Goal: Information Seeking & Learning: Find specific fact

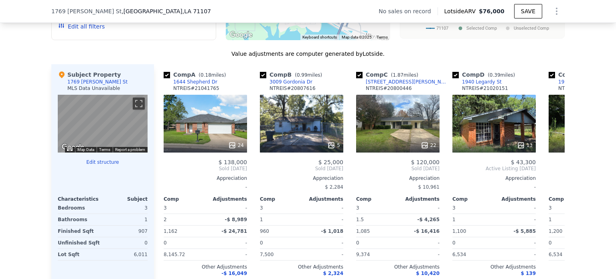
scroll to position [735, 0]
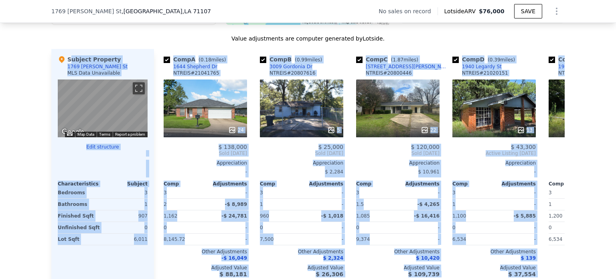
drag, startPoint x: 47, startPoint y: 59, endPoint x: 616, endPoint y: 160, distance: 578.0
click at [616, 160] on div "Search an address or region Solutions Company Open main menu Log In Free Accoun…" at bounding box center [308, 139] width 616 height 279
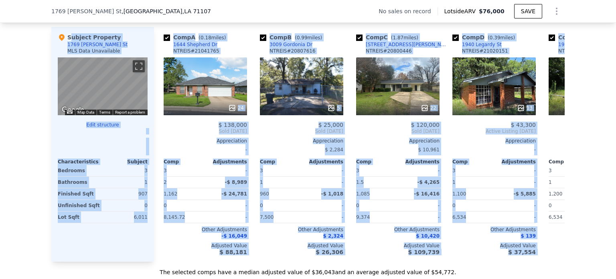
scroll to position [755, 0]
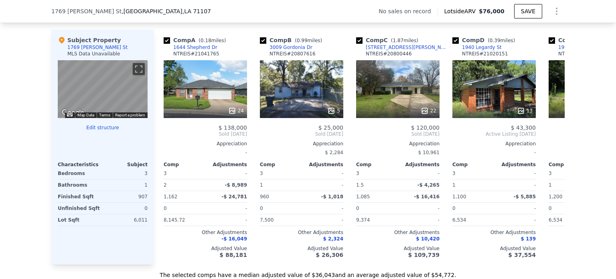
click at [43, 47] on div "We found 7 sales that match your search Filters Map Prices Modify Comp Filters …" at bounding box center [308, 64] width 616 height 429
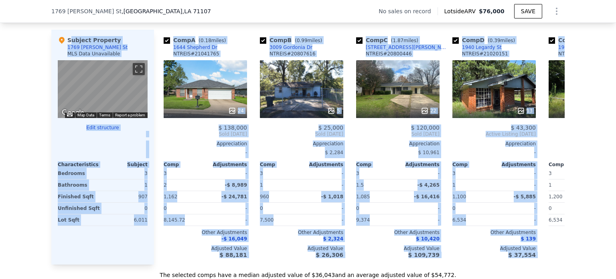
drag, startPoint x: 55, startPoint y: 45, endPoint x: 612, endPoint y: 126, distance: 562.9
click at [612, 126] on div "Search an address or region Solutions Company Open main menu Log In Free Accoun…" at bounding box center [308, 139] width 616 height 279
drag, startPoint x: 484, startPoint y: 57, endPoint x: 554, endPoint y: 142, distance: 109.1
click at [554, 142] on icon at bounding box center [555, 134] width 16 height 16
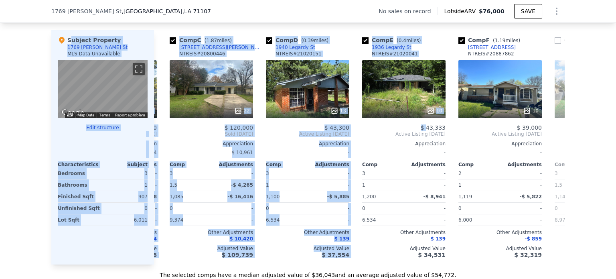
scroll to position [0, 192]
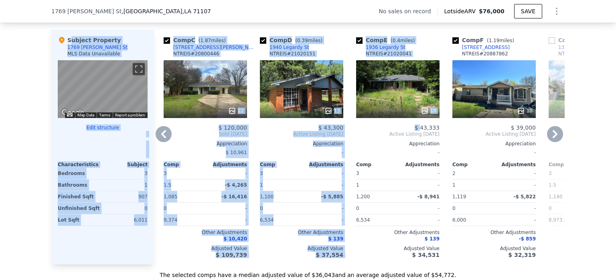
click at [228, 36] on div "Comp C ( 1.87 miles) [STREET_ADDRESS][PERSON_NAME] 22 $ 120,000 Sold [DATE] App…" at bounding box center [205, 147] width 90 height 235
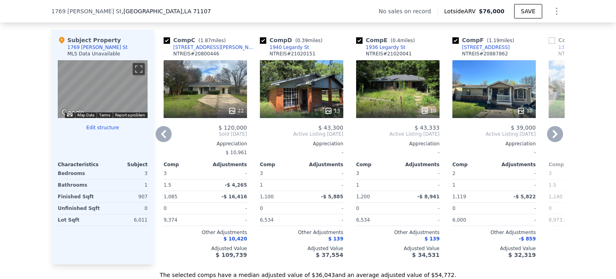
click at [164, 137] on icon at bounding box center [164, 134] width 16 height 16
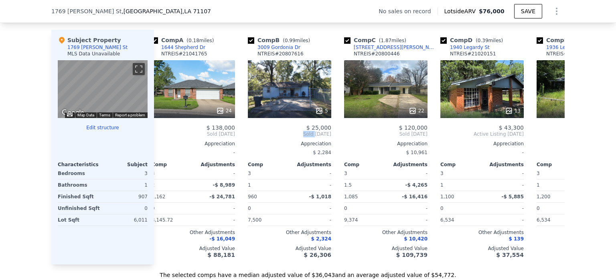
click at [164, 137] on div "Comp A ( 0.18 miles) [STREET_ADDRESS] 24 $ 138,000 Sold [DATE] Appreciation - C…" at bounding box center [359, 147] width 411 height 235
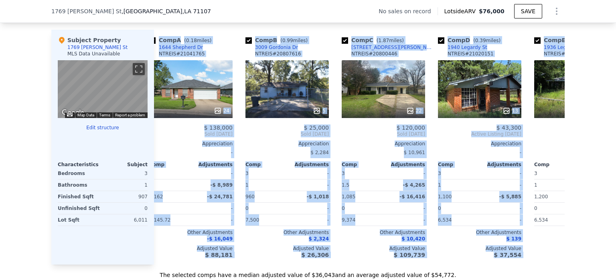
scroll to position [0, 282]
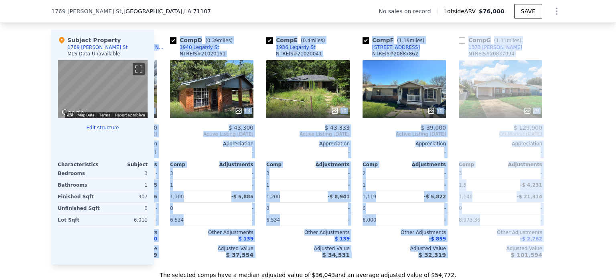
drag, startPoint x: 155, startPoint y: 45, endPoint x: 582, endPoint y: 88, distance: 429.6
click at [582, 88] on div "We found 7 sales that match your search Filters Map Prices Modify Comp Filters …" at bounding box center [308, 64] width 616 height 429
copy div "Lore I ( 1.97 dolor) 5148 Sitametc Ad ELITSE # 69577626 03 $ 991,223 Doei Tem 7…"
